Goal: Transaction & Acquisition: Purchase product/service

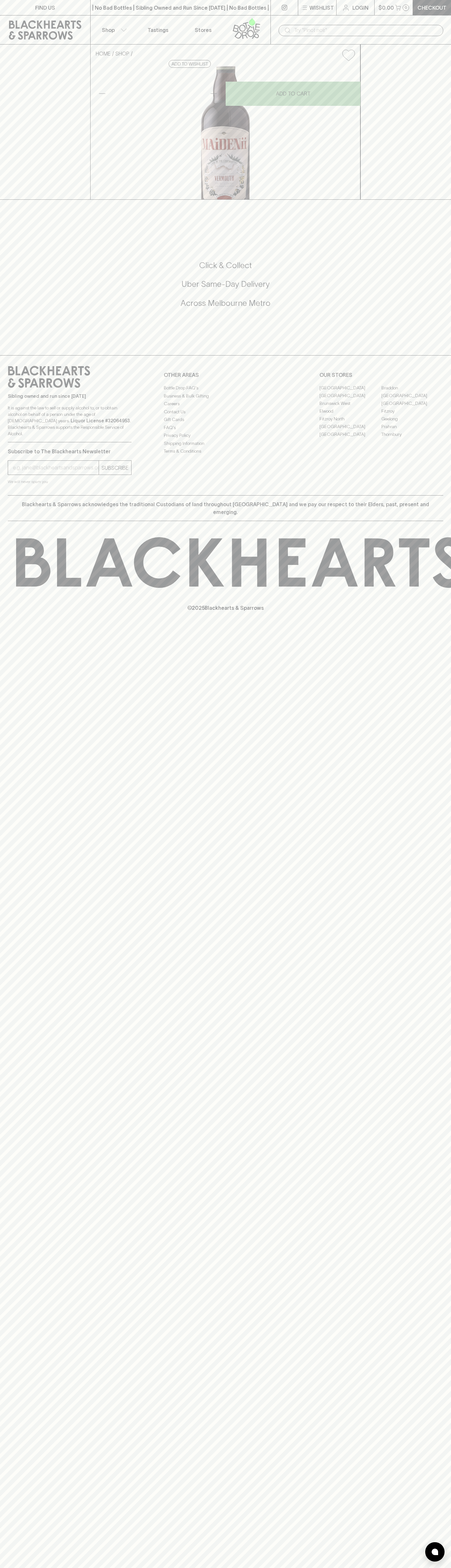
click at [449, 611] on p "© 2025 Blackhearts & Sparrows" at bounding box center [225, 599] width 451 height 23
click at [241, 1568] on html "FIND US | No Bad Bottles | Sibling Owned and Run Since 2006 | No Bad Bottles | …" at bounding box center [225, 784] width 451 height 1568
click at [25, 990] on div "FIND US | No Bad Bottles | Sibling Owned and Run Since 2006 | No Bad Bottles | …" at bounding box center [225, 784] width 451 height 1568
